Goal: Task Accomplishment & Management: Use online tool/utility

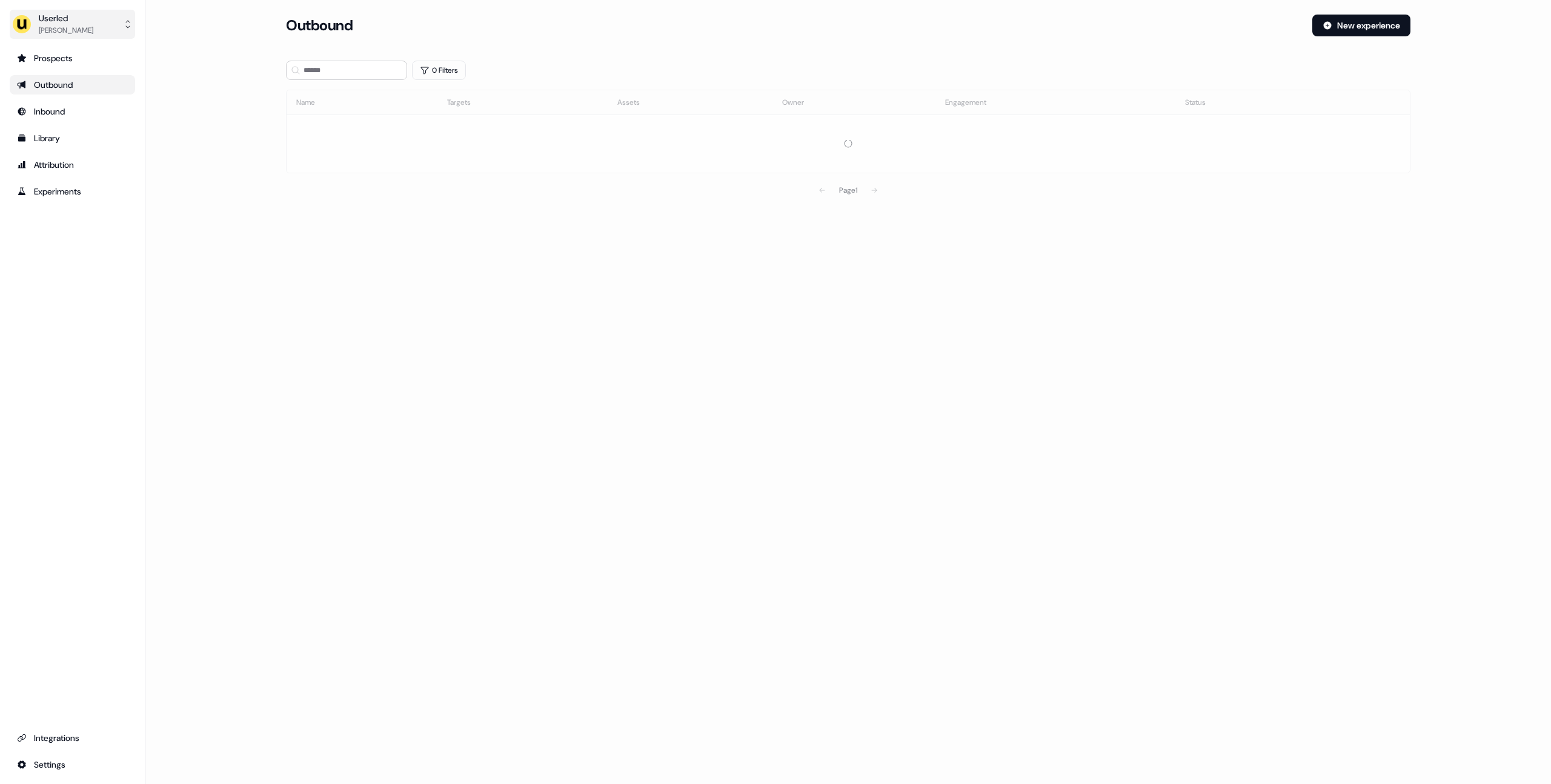
click at [93, 27] on div "[PERSON_NAME]" at bounding box center [66, 30] width 55 height 12
click at [79, 58] on div "Impersonate (Admin)" at bounding box center [72, 57] width 115 height 22
click at [343, 84] on div "Select org" at bounding box center [337, 85] width 91 height 12
type input "*****"
click at [305, 129] on div "Canva" at bounding box center [346, 128] width 120 height 20
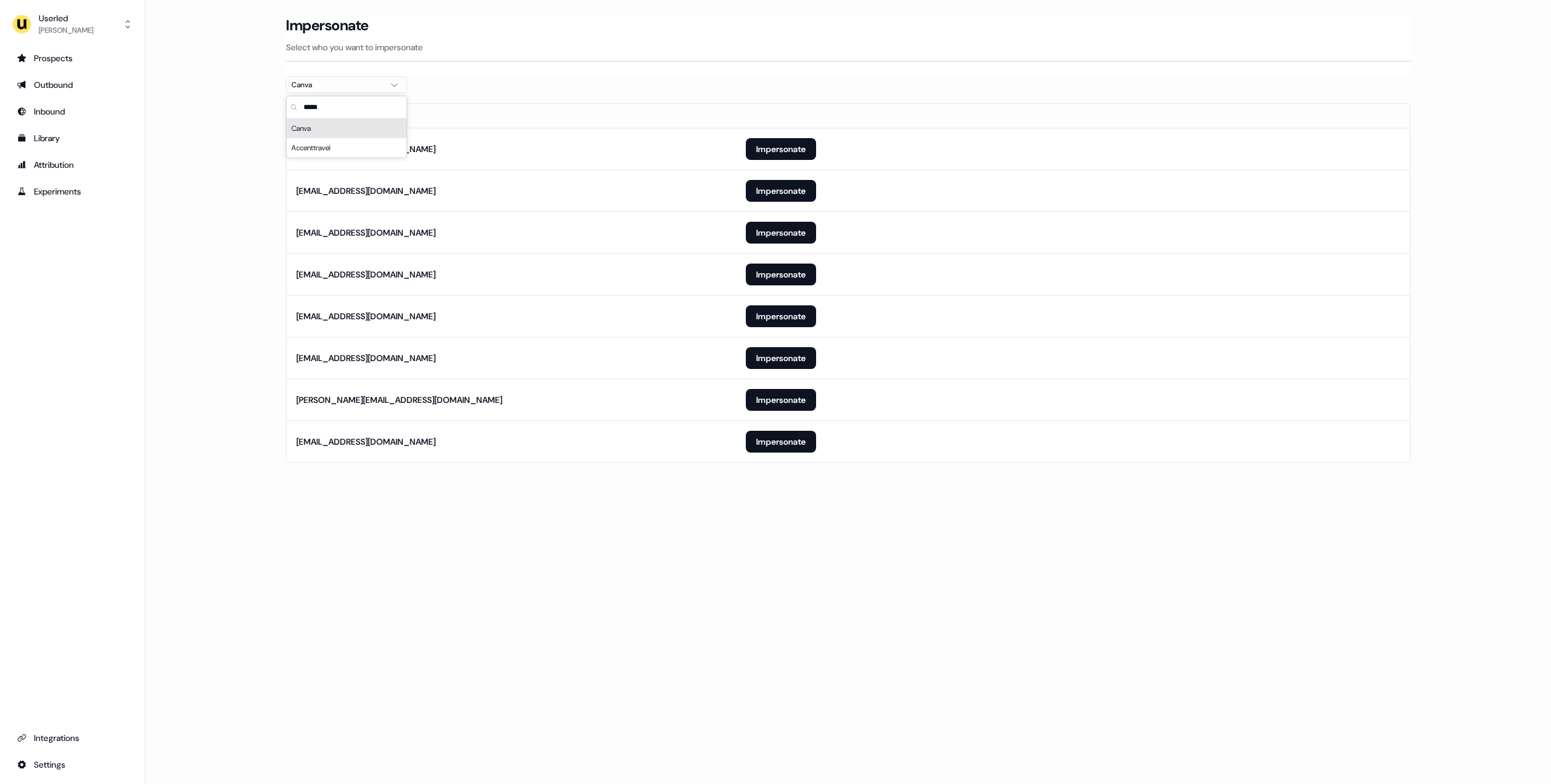
click at [229, 153] on main "Loading... Impersonate Select who you want to impersonate Canva Email [EMAIL_AD…" at bounding box center [849, 255] width 1406 height 482
click at [770, 237] on button "Impersonate" at bounding box center [781, 232] width 70 height 22
